Goal: Information Seeking & Learning: Learn about a topic

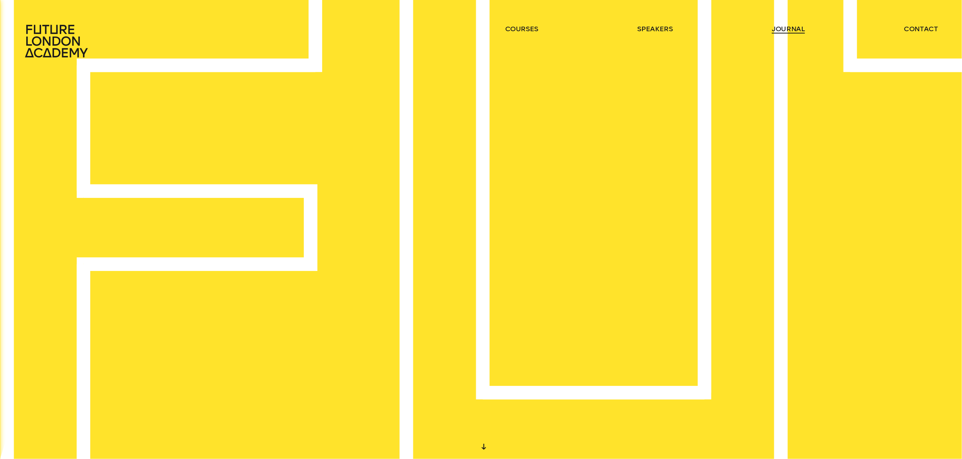
click at [481, 27] on link "journal" at bounding box center [788, 28] width 33 height 9
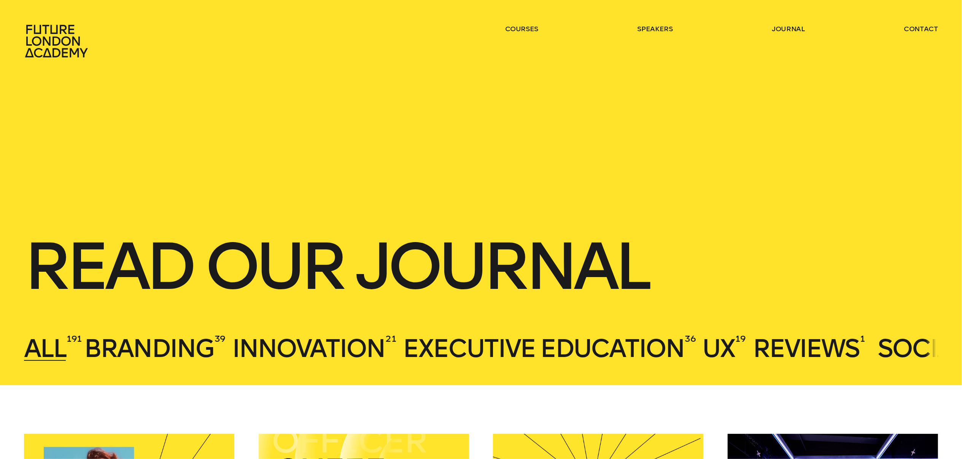
click at [54, 31] on icon at bounding box center [57, 40] width 67 height 33
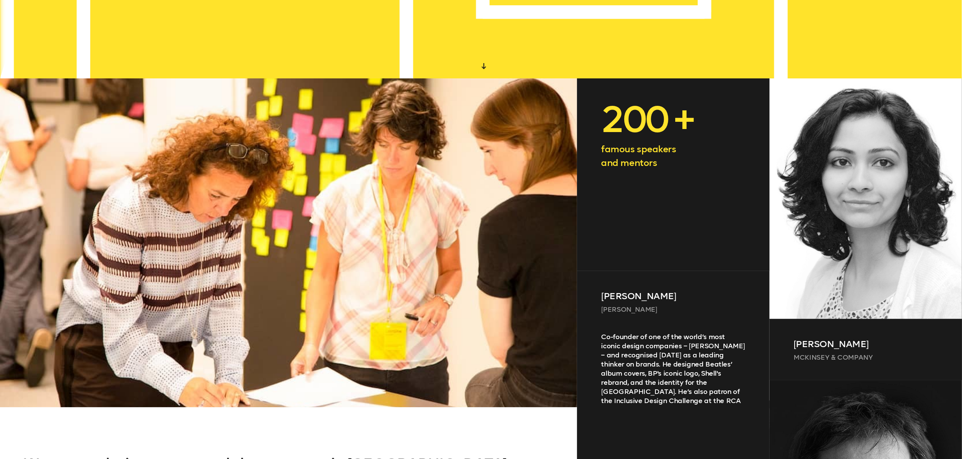
scroll to position [507, 0]
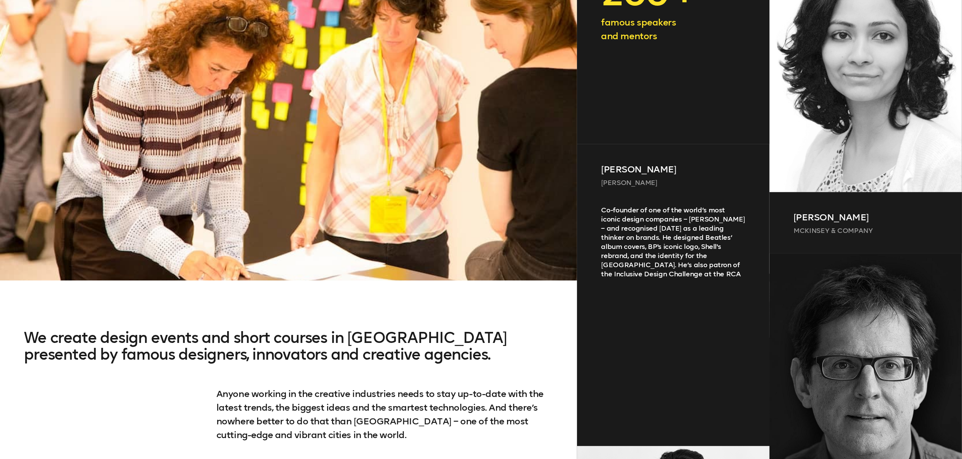
click at [481, 229] on div "Co-founder of one of the world’s most iconic design companies – [PERSON_NAME] –…" at bounding box center [673, 316] width 192 height 222
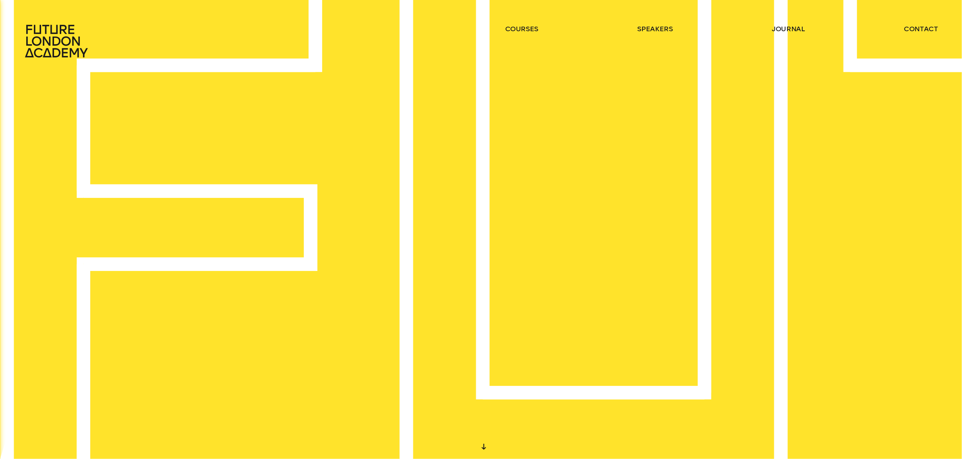
scroll to position [507, 0]
